Goal: Task Accomplishment & Management: Complete application form

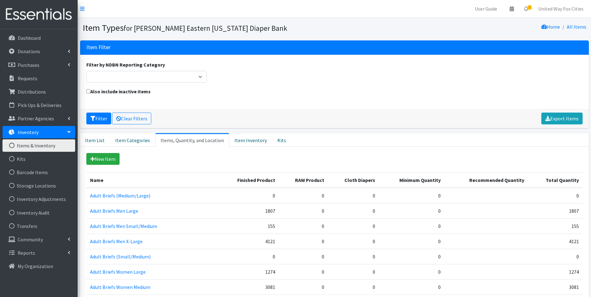
scroll to position [155, 0]
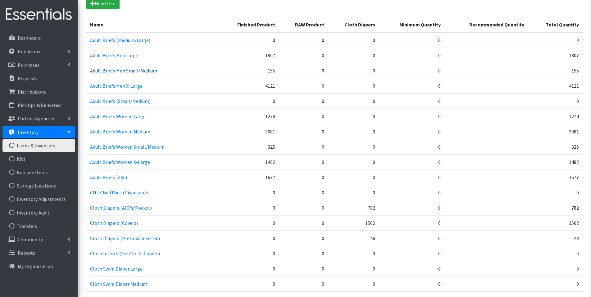
click at [116, 73] on link "Adult Briefs Men Small/Medium" at bounding box center [123, 70] width 67 height 6
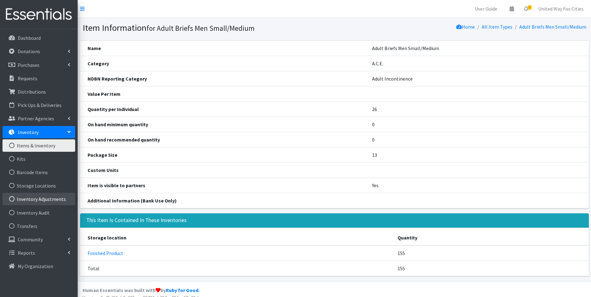
click at [46, 200] on link "Inventory Adjustments" at bounding box center [38, 199] width 73 height 12
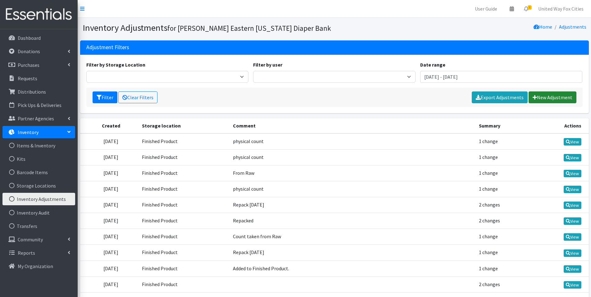
click at [557, 100] on link "New Adjustment" at bounding box center [553, 97] width 48 height 12
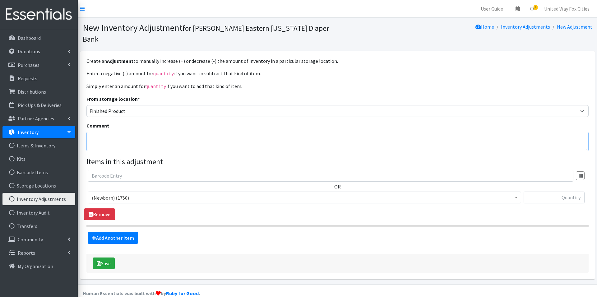
click at [148, 132] on textarea "Comment" at bounding box center [337, 141] width 502 height 19
click at [147, 193] on span "(Newborn) (1750)" at bounding box center [304, 197] width 425 height 9
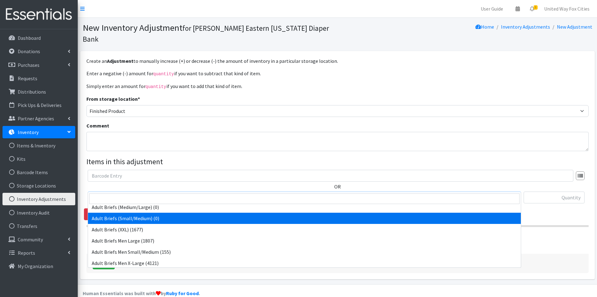
scroll to position [124, 0]
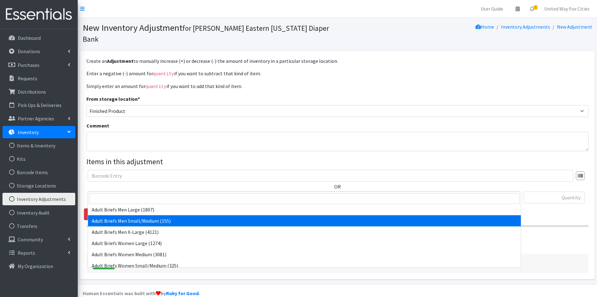
select select "14772"
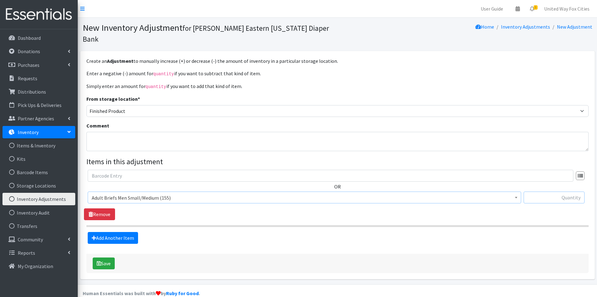
click at [564, 191] on input "text" at bounding box center [553, 197] width 61 height 12
type input "469"
click at [110, 257] on button "Save" at bounding box center [104, 263] width 22 height 12
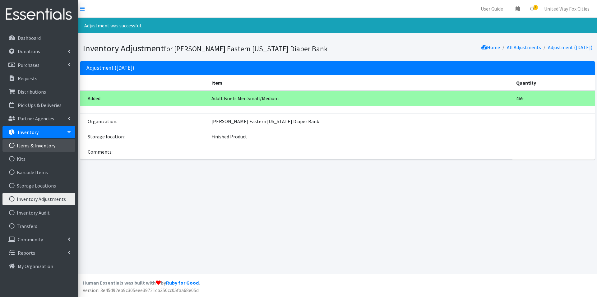
click at [52, 148] on link "Items & Inventory" at bounding box center [38, 145] width 73 height 12
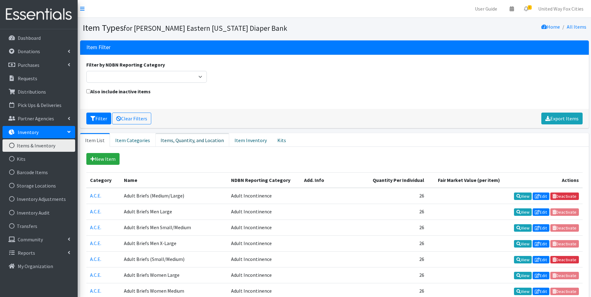
click at [174, 143] on link "Items, Quantity, and Location" at bounding box center [192, 140] width 74 height 14
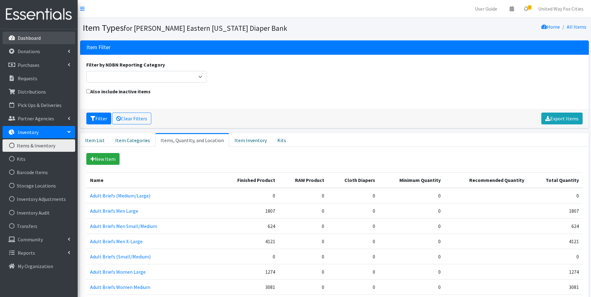
click at [38, 41] on p "Dashboard" at bounding box center [29, 38] width 23 height 6
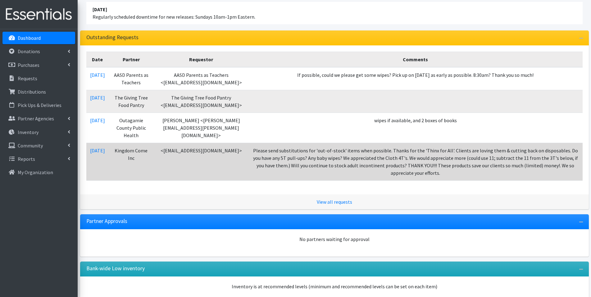
scroll to position [62, 0]
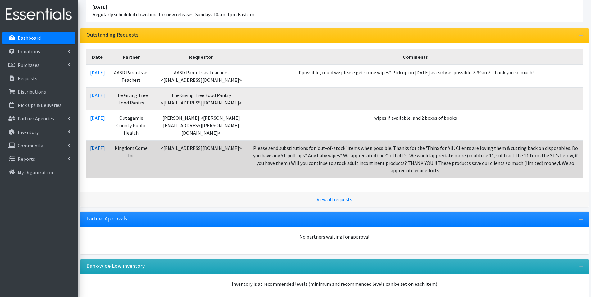
click at [105, 149] on link "10/01/2025" at bounding box center [97, 148] width 15 height 6
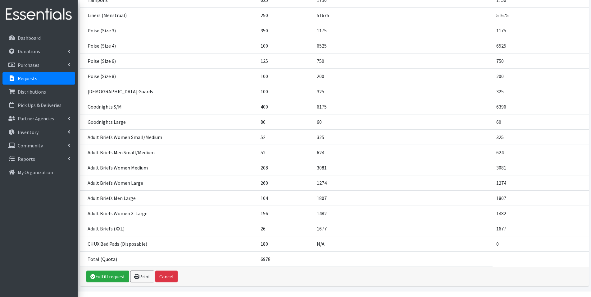
scroll to position [321, 0]
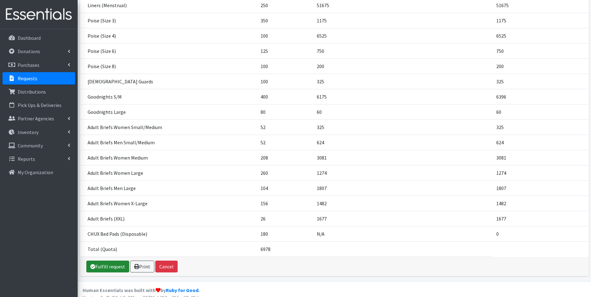
click at [114, 262] on link "Fulfill request" at bounding box center [107, 266] width 43 height 12
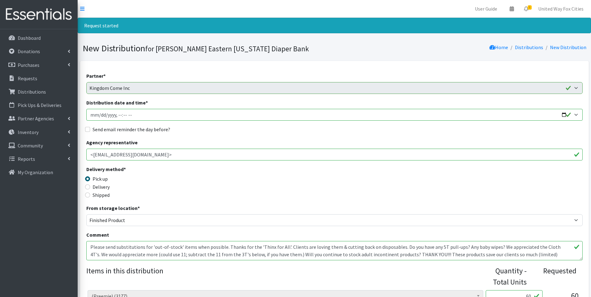
click at [577, 115] on input "Distribution date and time *" at bounding box center [334, 115] width 497 height 12
click at [561, 115] on input "Distribution date and time *" at bounding box center [334, 115] width 497 height 12
type input "[DATE]T09:00"
click at [224, 127] on div "Send email reminder the day before?" at bounding box center [334, 129] width 497 height 7
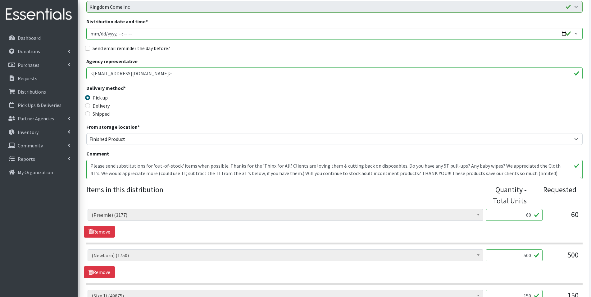
scroll to position [93, 0]
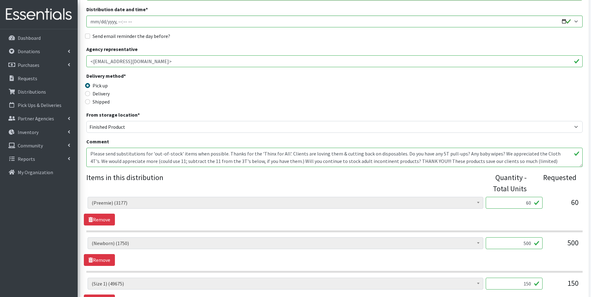
click at [90, 152] on textarea "Please send substitutions for 'out-of-stock' items when possible. Thanks for th…" at bounding box center [334, 157] width 497 height 19
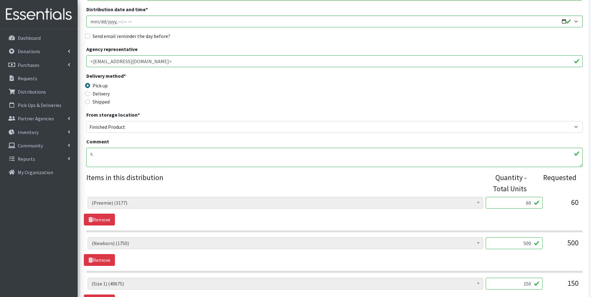
type textarea "."
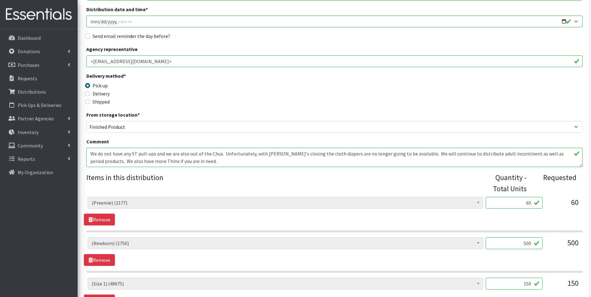
click at [294, 154] on textarea "Please send substitutions for 'out-of-stock' items when possible. Thanks for th…" at bounding box center [334, 157] width 497 height 19
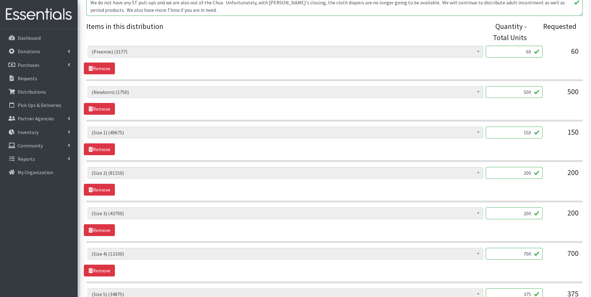
scroll to position [249, 0]
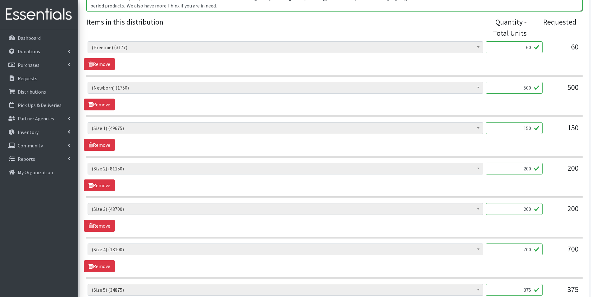
type textarea "We do not have any 5T pull-ups and we are also out of the Chux. Unfortunately, …"
click at [532, 126] on input "150" at bounding box center [514, 128] width 57 height 12
type input "1"
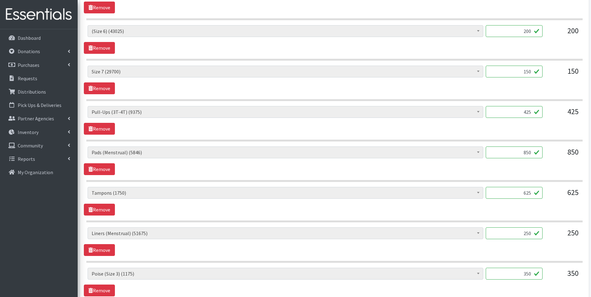
scroll to position [559, 0]
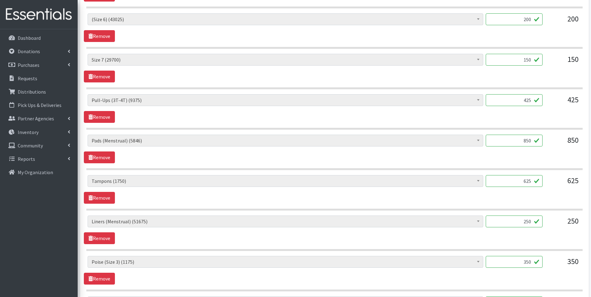
type input "200"
click at [532, 100] on input "425" at bounding box center [514, 100] width 57 height 12
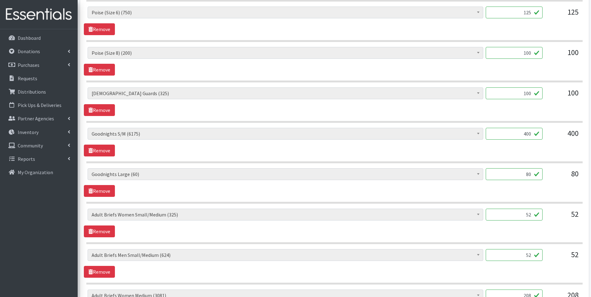
scroll to position [901, 0]
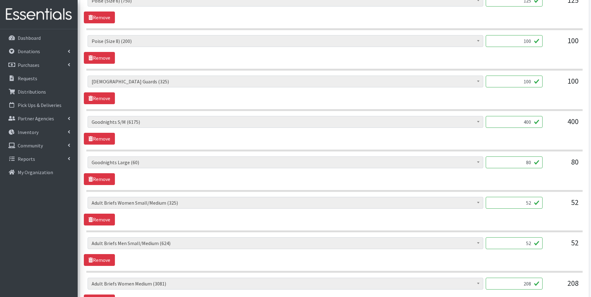
type input "450"
click at [531, 163] on input "80" at bounding box center [514, 162] width 57 height 12
type input "8"
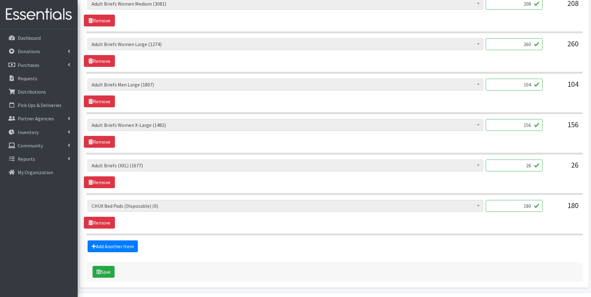
scroll to position [1200, 0]
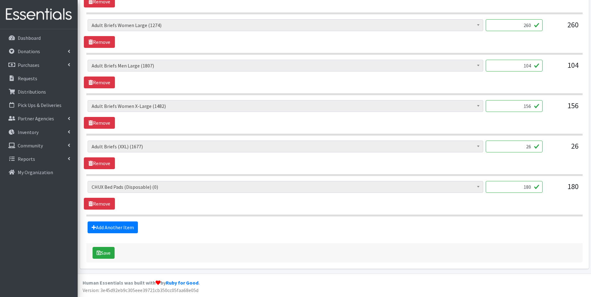
type input "60"
click at [533, 187] on input "180" at bounding box center [514, 187] width 57 height 12
type input "1"
click at [117, 230] on link "Add Another Item" at bounding box center [113, 227] width 50 height 12
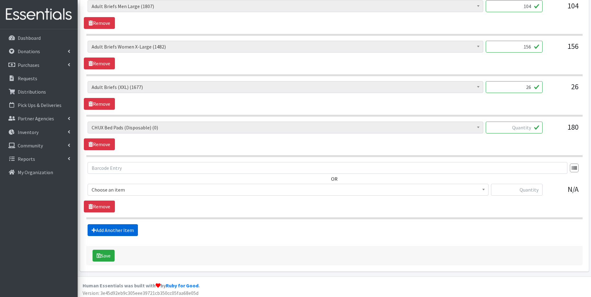
scroll to position [1262, 0]
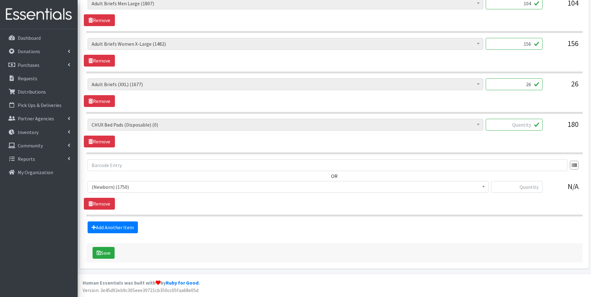
click at [155, 186] on span "(Newborn) (1750)" at bounding box center [288, 186] width 393 height 9
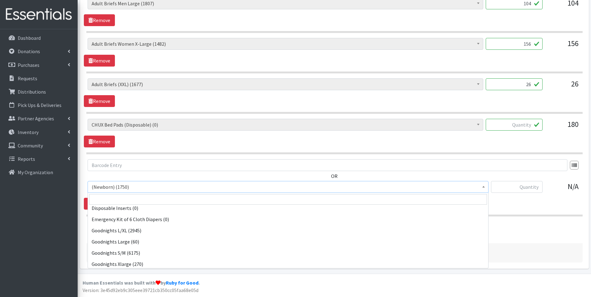
scroll to position [373, 0]
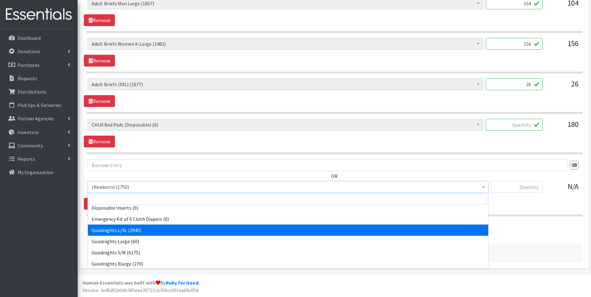
select select "15011"
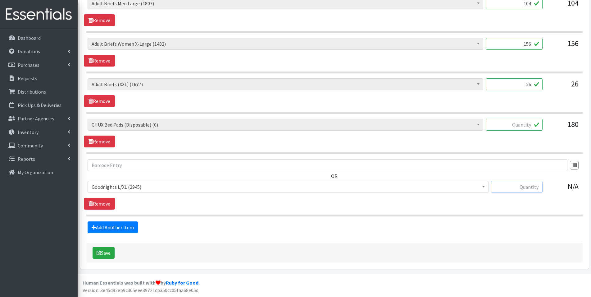
click at [531, 186] on input "text" at bounding box center [517, 187] width 52 height 12
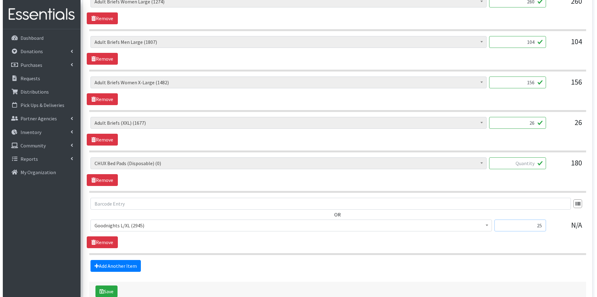
scroll to position [1262, 0]
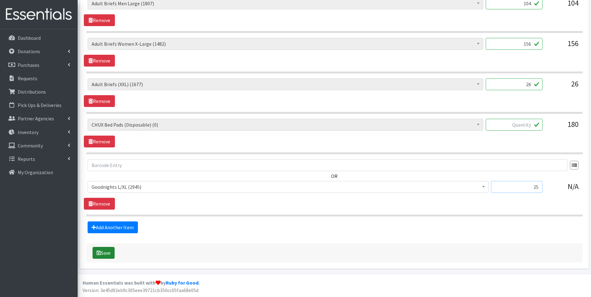
type input "25"
click at [111, 255] on button "Save" at bounding box center [104, 253] width 22 height 12
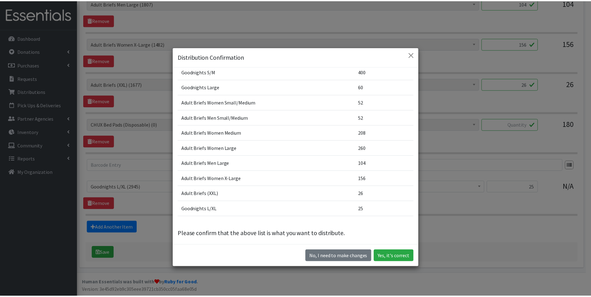
scroll to position [315, 0]
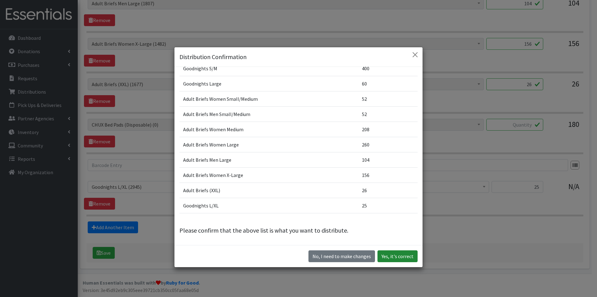
click at [399, 260] on button "Yes, it's correct" at bounding box center [397, 256] width 40 height 12
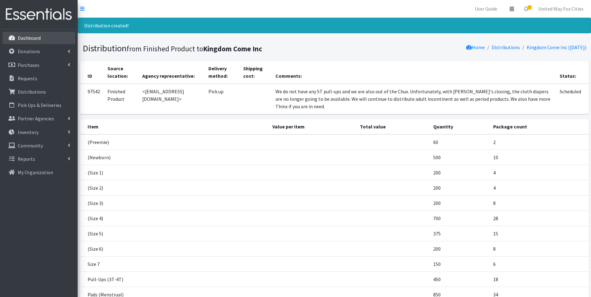
click at [40, 35] on link "Dashboard" at bounding box center [38, 38] width 73 height 12
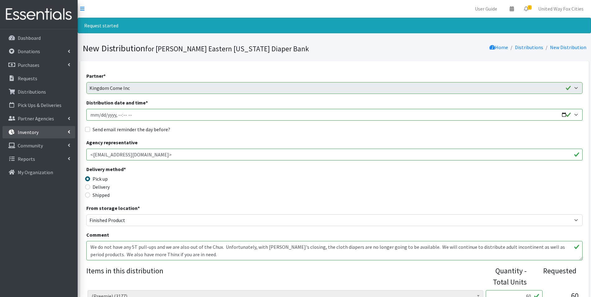
click at [67, 134] on link "Inventory" at bounding box center [38, 132] width 73 height 12
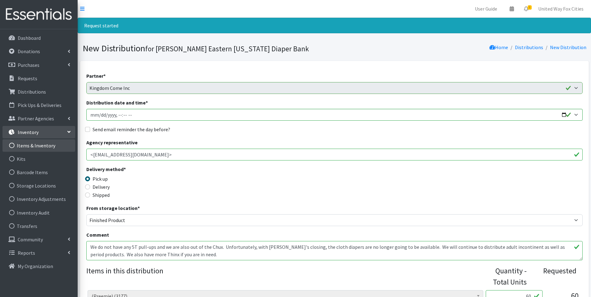
click at [43, 147] on link "Items & Inventory" at bounding box center [38, 145] width 73 height 12
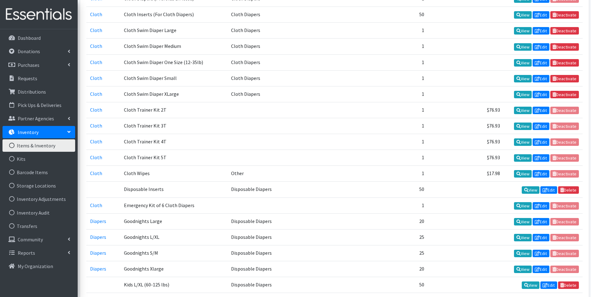
scroll to position [466, 0]
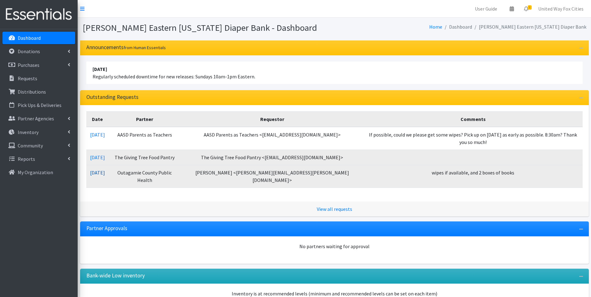
click at [105, 169] on link "10/01/2025" at bounding box center [97, 172] width 15 height 6
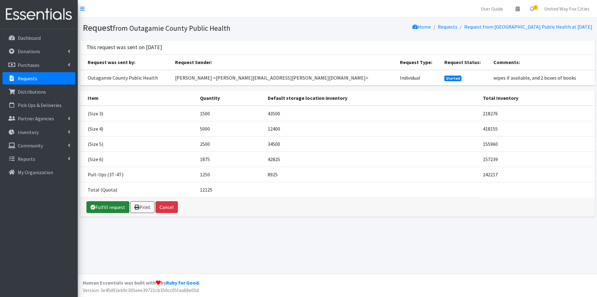
click at [108, 207] on link "Fulfill request" at bounding box center [107, 207] width 43 height 12
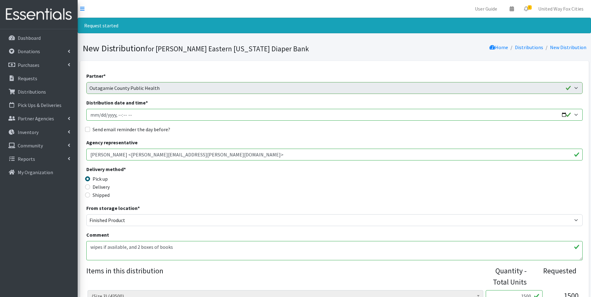
click at [564, 115] on input "Distribution date and time *" at bounding box center [334, 115] width 497 height 12
type input "2025-10-09T09:00"
click at [236, 134] on div "Partner * AASD Parents as Teachers ADVOCAP, Inc Appleton Area School District B…" at bounding box center [334, 288] width 497 height 432
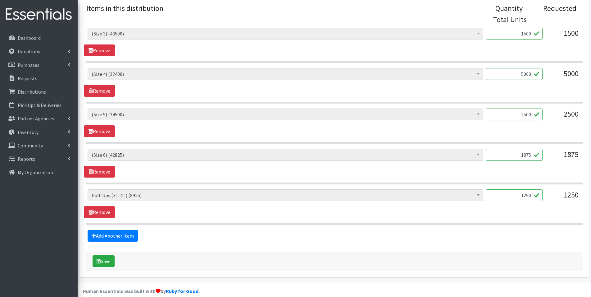
scroll to position [271, 0]
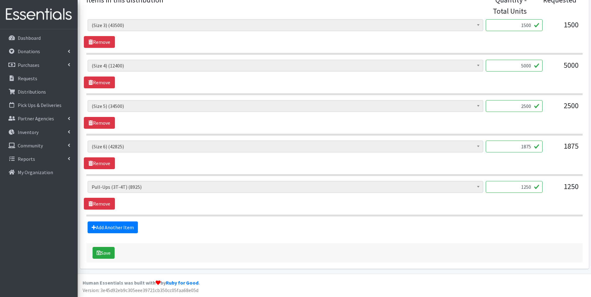
click at [531, 186] on input "1250" at bounding box center [514, 187] width 57 height 12
type input "1275"
click at [109, 255] on button "Save" at bounding box center [104, 253] width 22 height 12
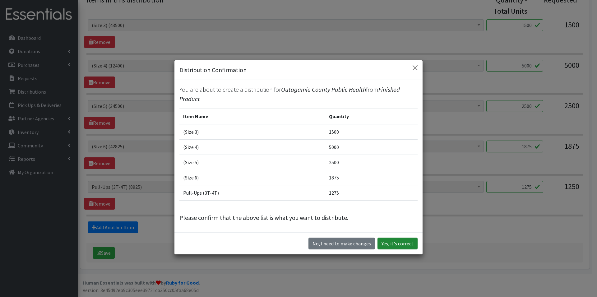
click at [402, 246] on button "Yes, it's correct" at bounding box center [397, 243] width 40 height 12
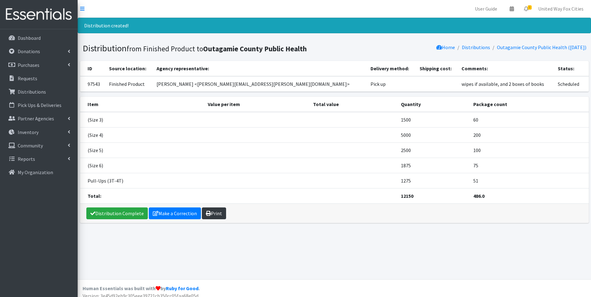
click at [218, 215] on link "Print" at bounding box center [214, 213] width 24 height 12
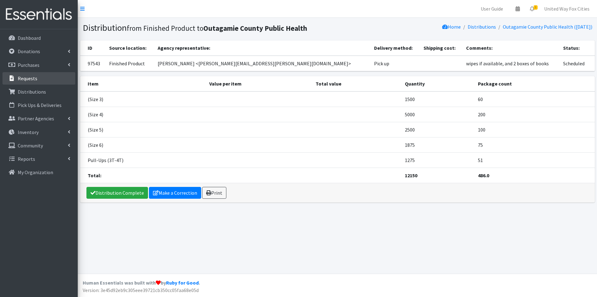
click at [35, 79] on p "Requests" at bounding box center [28, 78] width 20 height 6
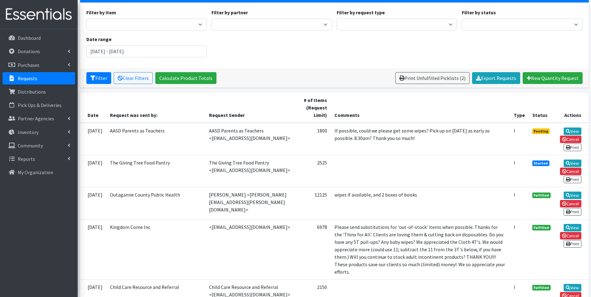
scroll to position [62, 0]
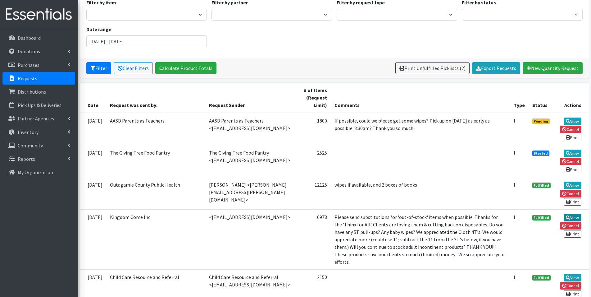
click at [577, 218] on link "View" at bounding box center [573, 217] width 18 height 7
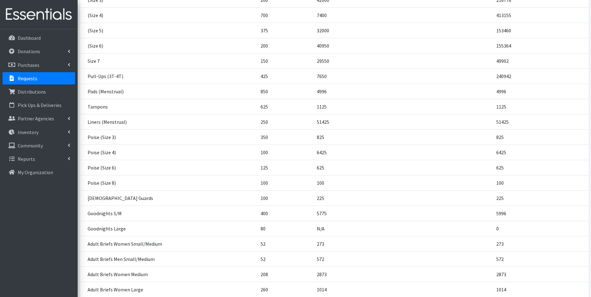
scroll to position [321, 0]
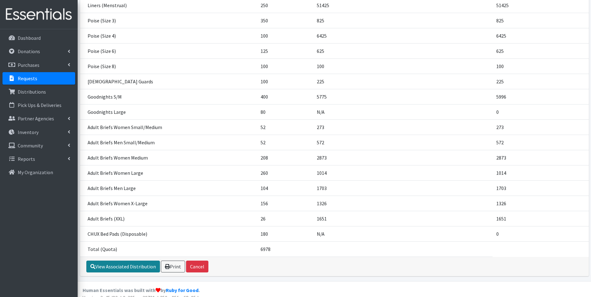
click at [119, 262] on link "View Associated Distribution" at bounding box center [123, 266] width 74 height 12
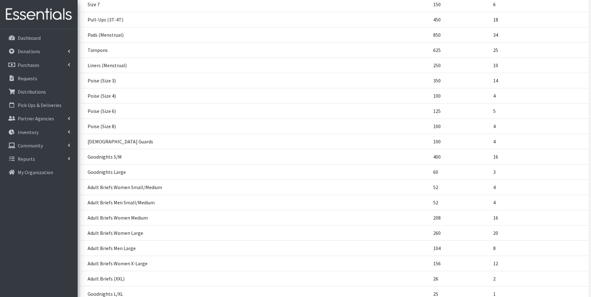
scroll to position [306, 0]
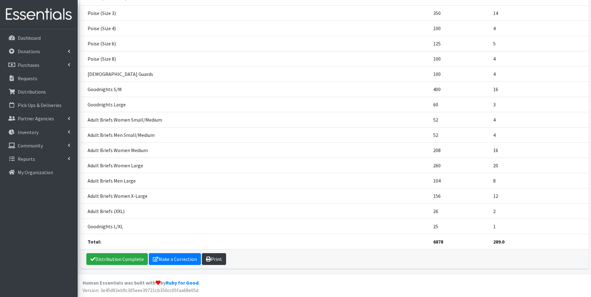
click at [216, 262] on link "Print" at bounding box center [214, 259] width 24 height 12
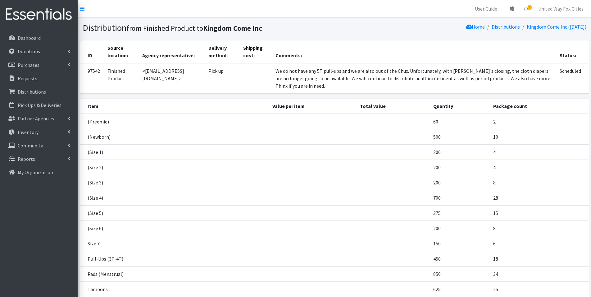
scroll to position [302, 0]
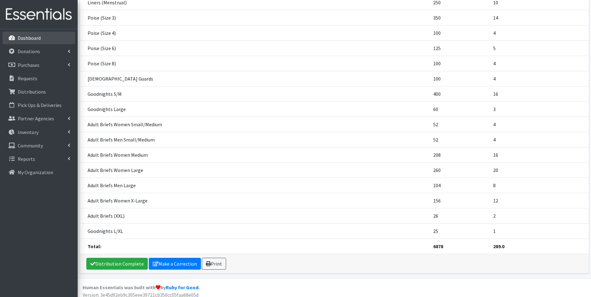
click at [29, 37] on p "Dashboard" at bounding box center [29, 38] width 23 height 6
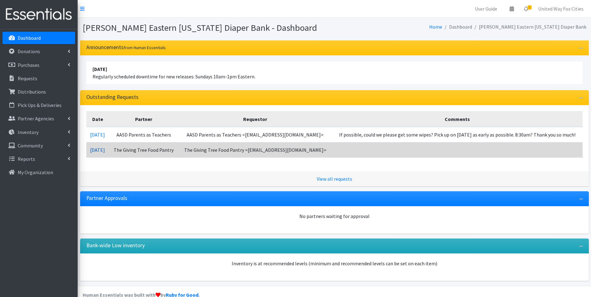
click at [100, 151] on link "10/01/2025" at bounding box center [97, 150] width 15 height 6
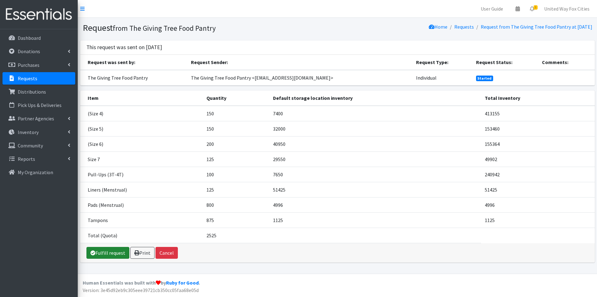
click at [117, 253] on link "Fulfill request" at bounding box center [107, 253] width 43 height 12
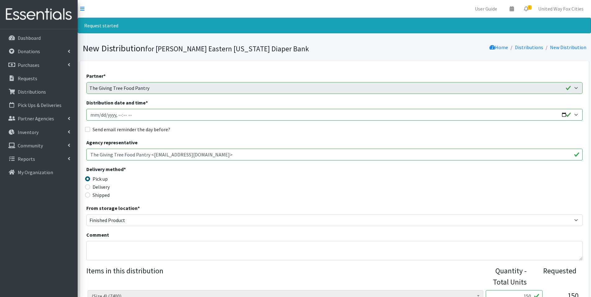
click at [575, 115] on input "Distribution date and time *" at bounding box center [334, 115] width 497 height 12
click at [209, 118] on input "Distribution date and time *" at bounding box center [334, 115] width 497 height 12
click at [221, 116] on input "Distribution date and time *" at bounding box center [334, 115] width 497 height 12
click at [567, 113] on input "Distribution date and time *" at bounding box center [334, 115] width 497 height 12
type input "[DATE]T09:00"
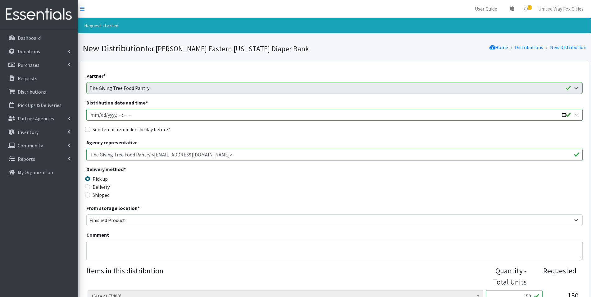
click at [244, 131] on div "Send email reminder the day before?" at bounding box center [334, 129] width 497 height 7
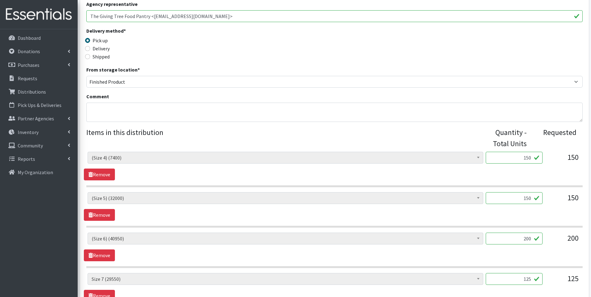
scroll to position [155, 0]
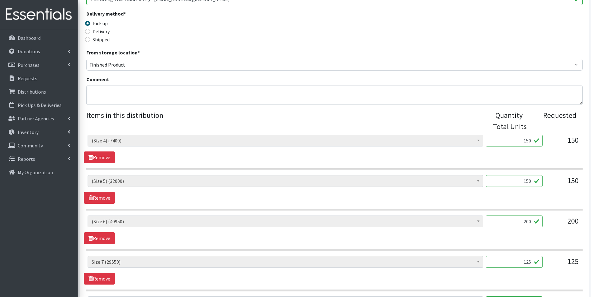
click at [531, 140] on input "150" at bounding box center [514, 141] width 57 height 12
type input "1"
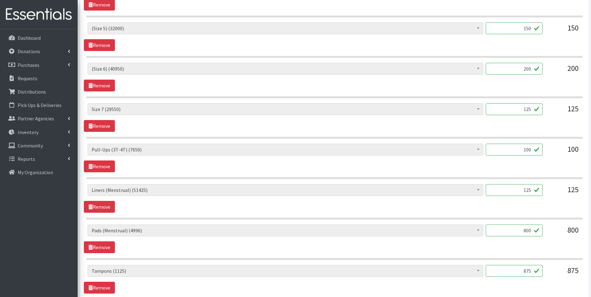
scroll to position [311, 0]
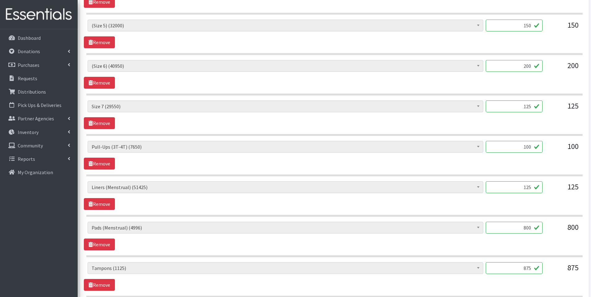
type input "200"
click at [532, 146] on input "100" at bounding box center [514, 147] width 57 height 12
type input "100"
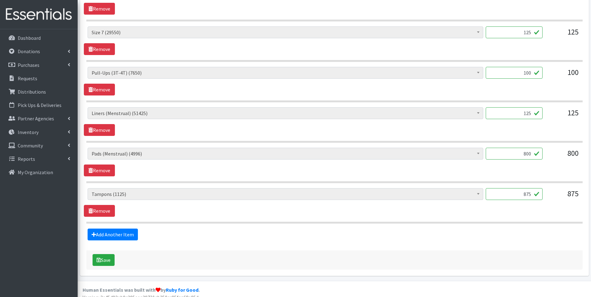
scroll to position [392, 0]
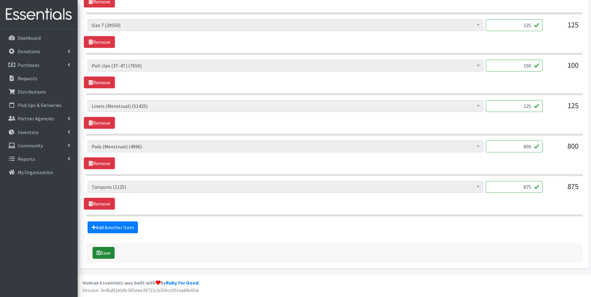
click at [106, 255] on button "Save" at bounding box center [104, 253] width 22 height 12
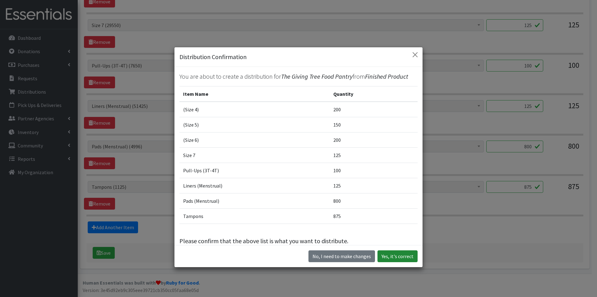
click at [405, 259] on button "Yes, it's correct" at bounding box center [397, 256] width 40 height 12
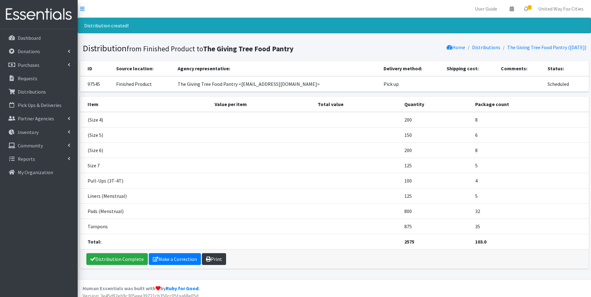
click at [213, 262] on link "Print" at bounding box center [214, 259] width 24 height 12
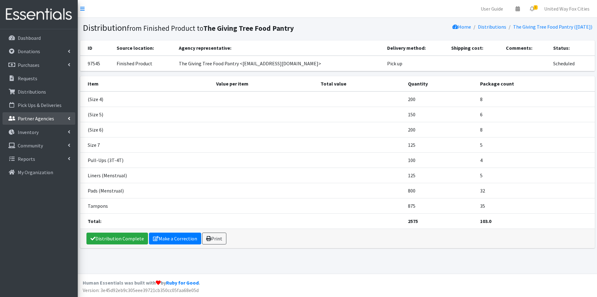
click at [70, 117] on icon at bounding box center [69, 118] width 2 height 5
click at [37, 134] on link "All Partners" at bounding box center [38, 132] width 73 height 12
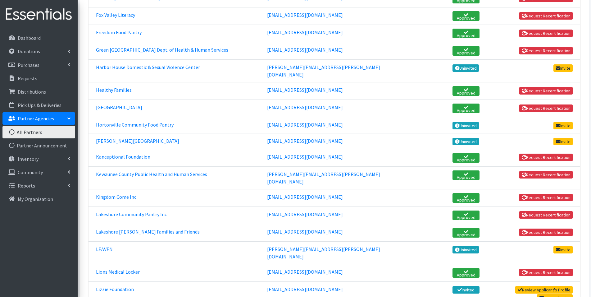
scroll to position [435, 0]
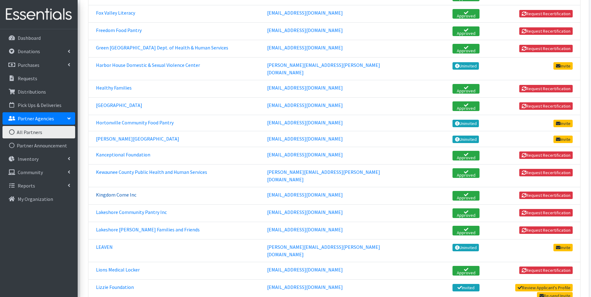
click at [123, 191] on link "Kingdom Come Inc" at bounding box center [116, 194] width 40 height 6
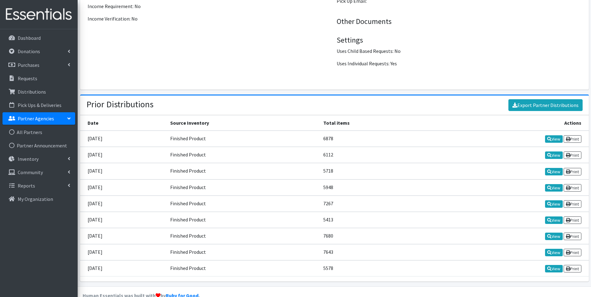
scroll to position [883, 0]
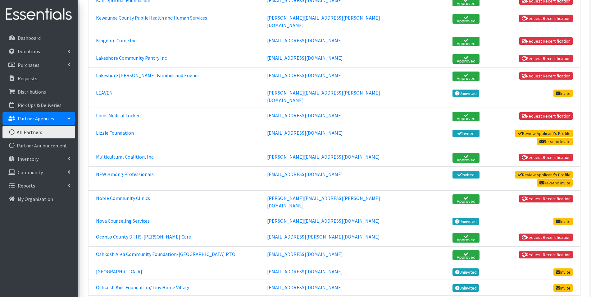
scroll to position [591, 0]
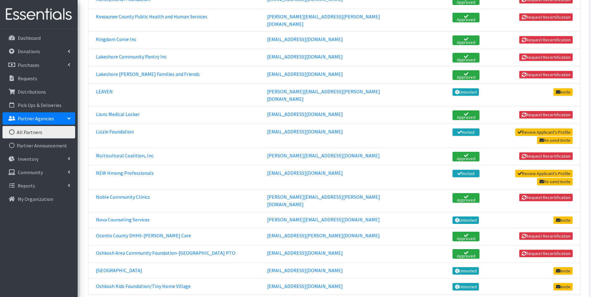
click at [141, 296] on link "Outagamie County Public Health" at bounding box center [131, 302] width 70 height 6
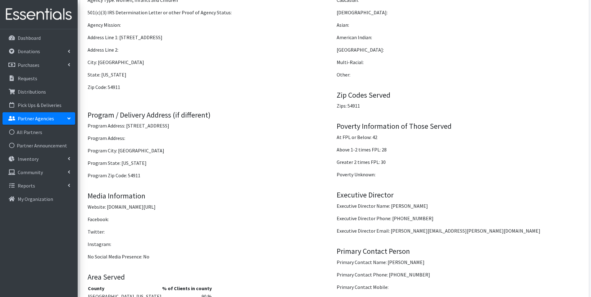
scroll to position [417, 0]
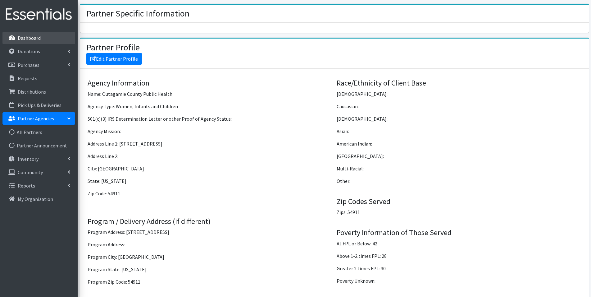
click at [26, 41] on p "Dashboard" at bounding box center [29, 38] width 23 height 6
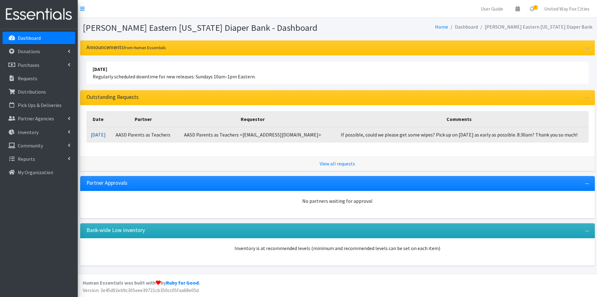
click at [106, 135] on link "[DATE]" at bounding box center [98, 134] width 15 height 6
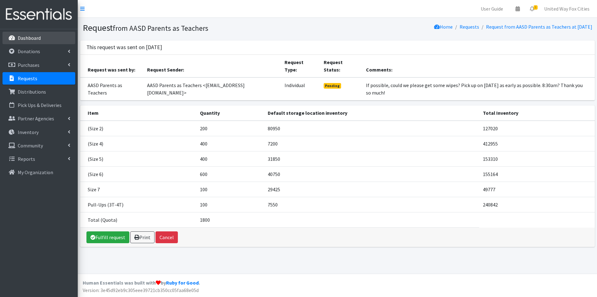
click at [33, 40] on p "Dashboard" at bounding box center [29, 38] width 23 height 6
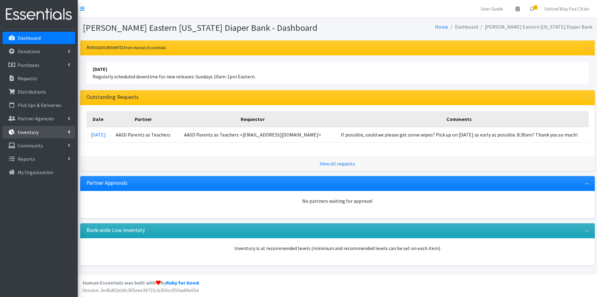
click at [69, 133] on icon at bounding box center [69, 131] width 2 height 5
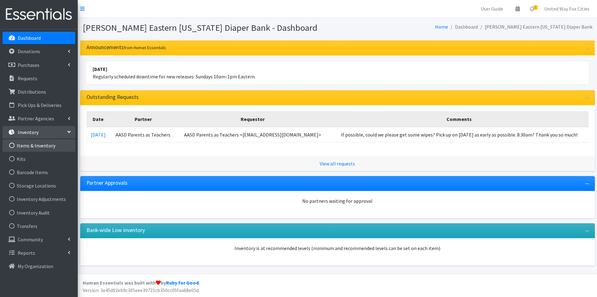
click at [44, 146] on link "Items & Inventory" at bounding box center [38, 145] width 73 height 12
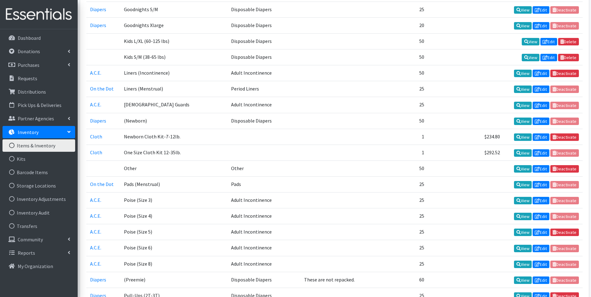
scroll to position [653, 0]
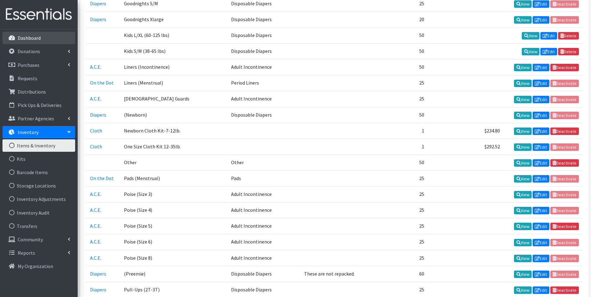
click at [27, 39] on p "Dashboard" at bounding box center [29, 38] width 23 height 6
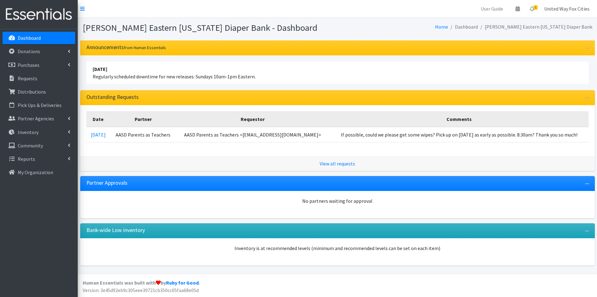
click at [569, 10] on link "United Way Fox Cities" at bounding box center [566, 8] width 55 height 12
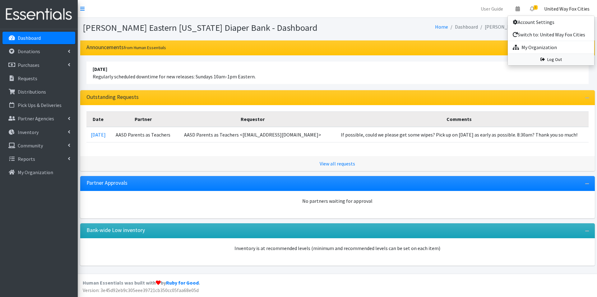
click at [549, 62] on link "Log Out" at bounding box center [551, 59] width 86 height 11
